Goal: Transaction & Acquisition: Book appointment/travel/reservation

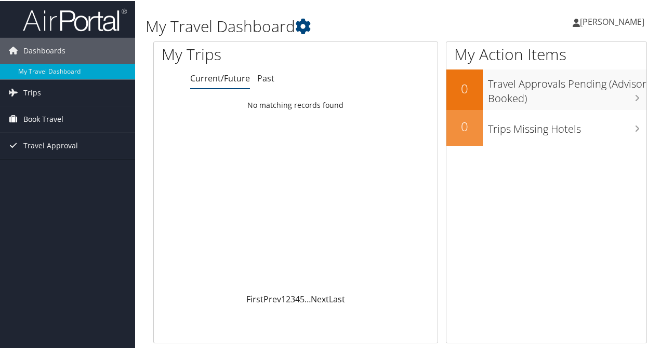
click at [34, 115] on span "Book Travel" at bounding box center [43, 118] width 40 height 26
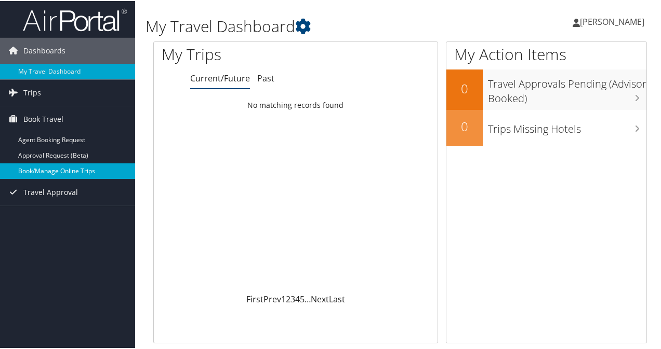
click at [43, 163] on link "Book/Manage Online Trips" at bounding box center [67, 171] width 135 height 16
click at [82, 166] on link "Book/Manage Online Trips" at bounding box center [67, 171] width 135 height 16
click at [58, 168] on link "Book/Manage Online Trips" at bounding box center [67, 171] width 135 height 16
click at [69, 166] on link "Book/Manage Online Trips" at bounding box center [67, 171] width 135 height 16
click at [68, 164] on link "Book/Manage Online Trips" at bounding box center [67, 171] width 135 height 16
